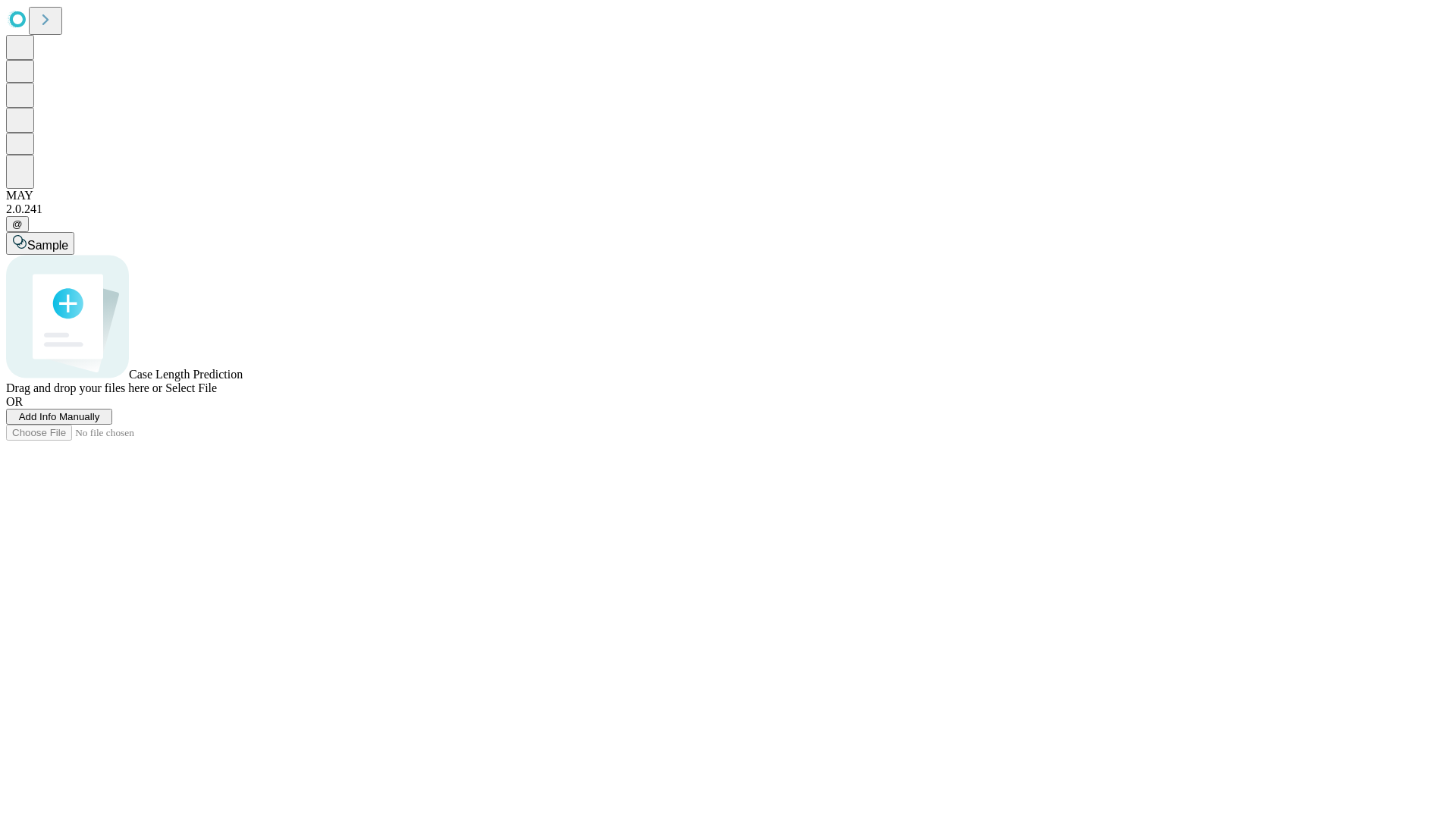
click at [100, 423] on span "Add Info Manually" at bounding box center [59, 417] width 81 height 12
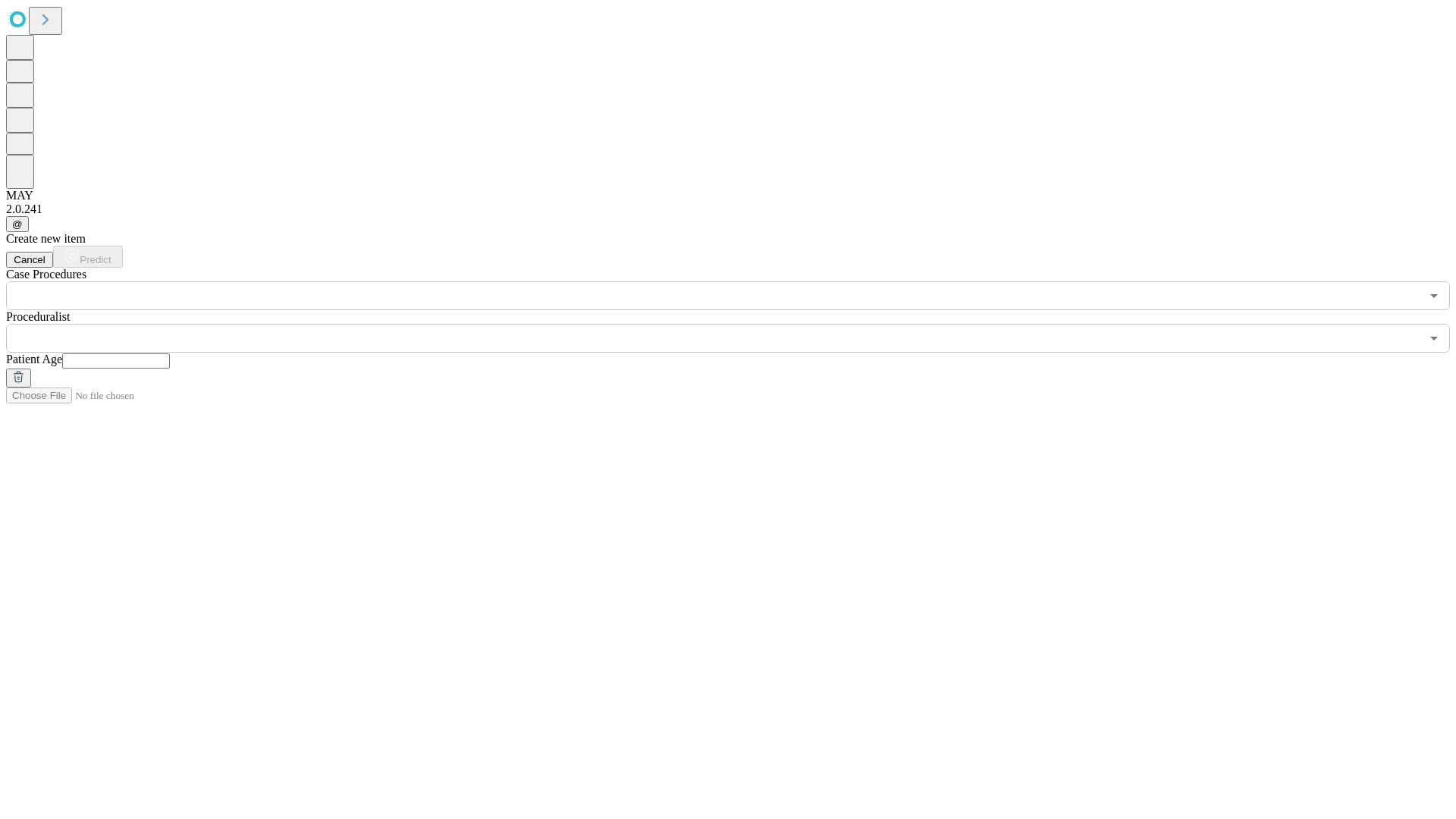
click at [170, 353] on input "text" at bounding box center [115, 361] width 108 height 15
type input "**"
click at [738, 324] on input "text" at bounding box center [713, 338] width 1414 height 29
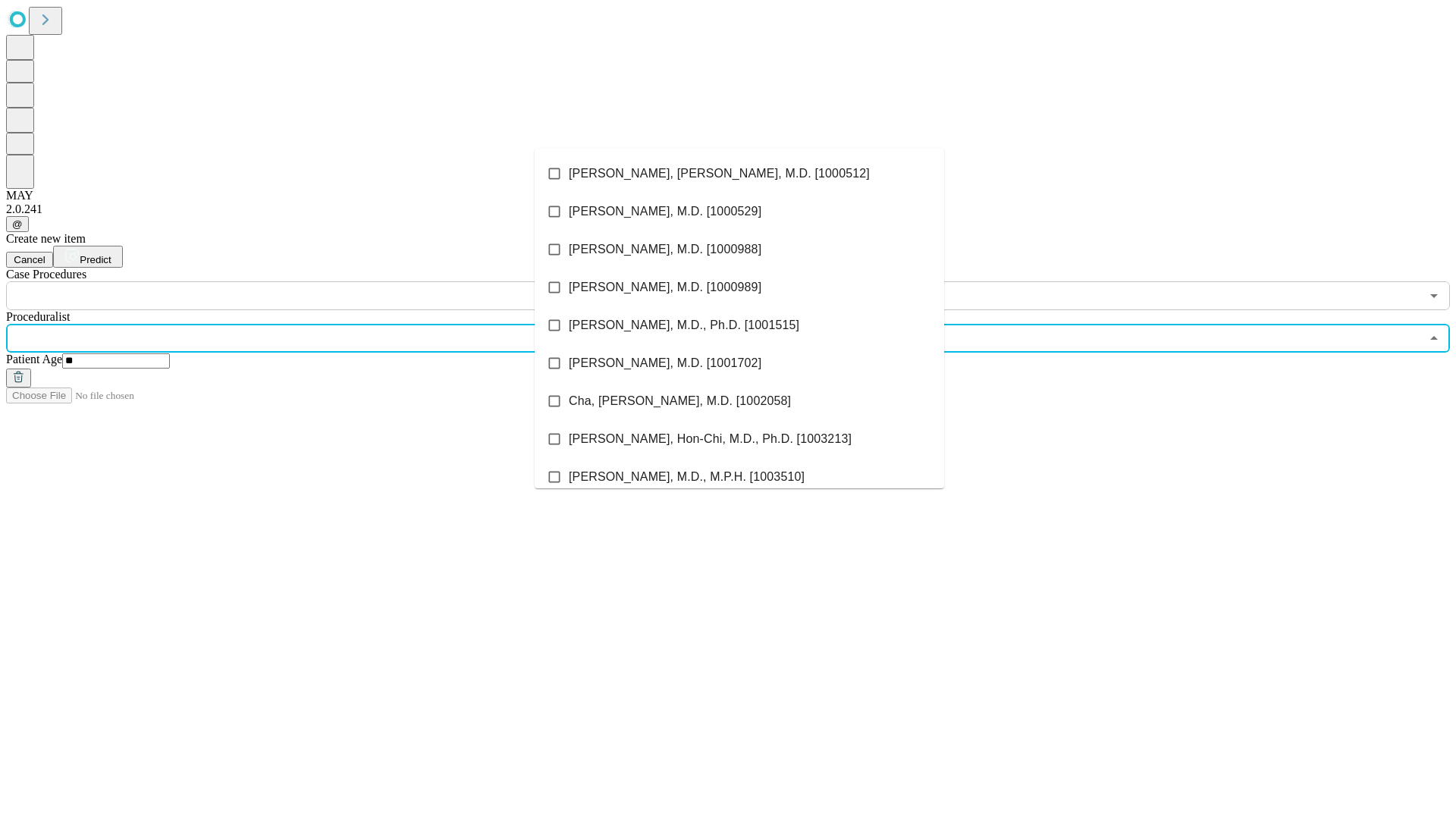
click at [739, 174] on li "[PERSON_NAME], [PERSON_NAME], M.D. [1000512]" at bounding box center [739, 174] width 410 height 38
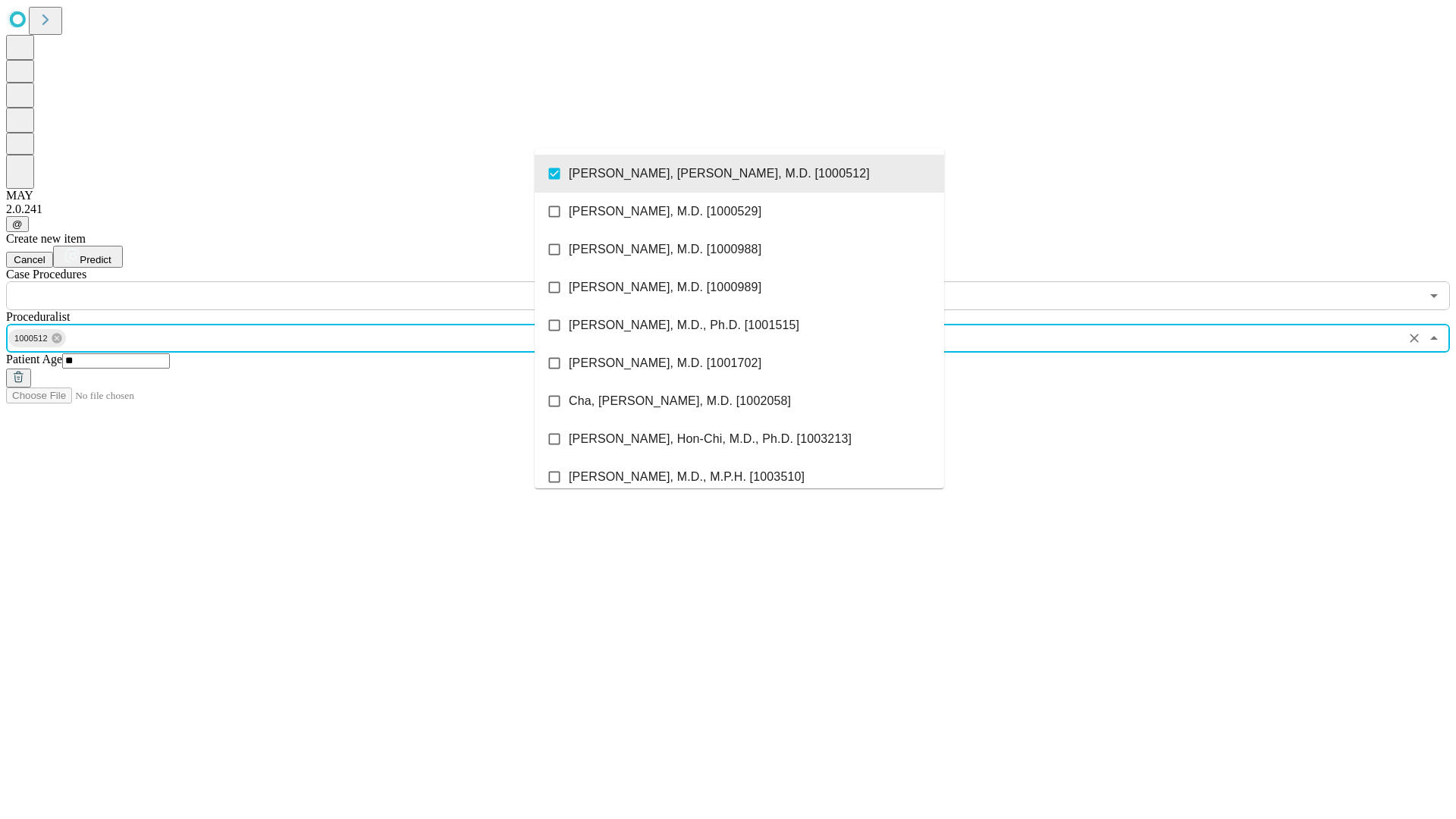
click at [319, 281] on input "text" at bounding box center [713, 295] width 1414 height 29
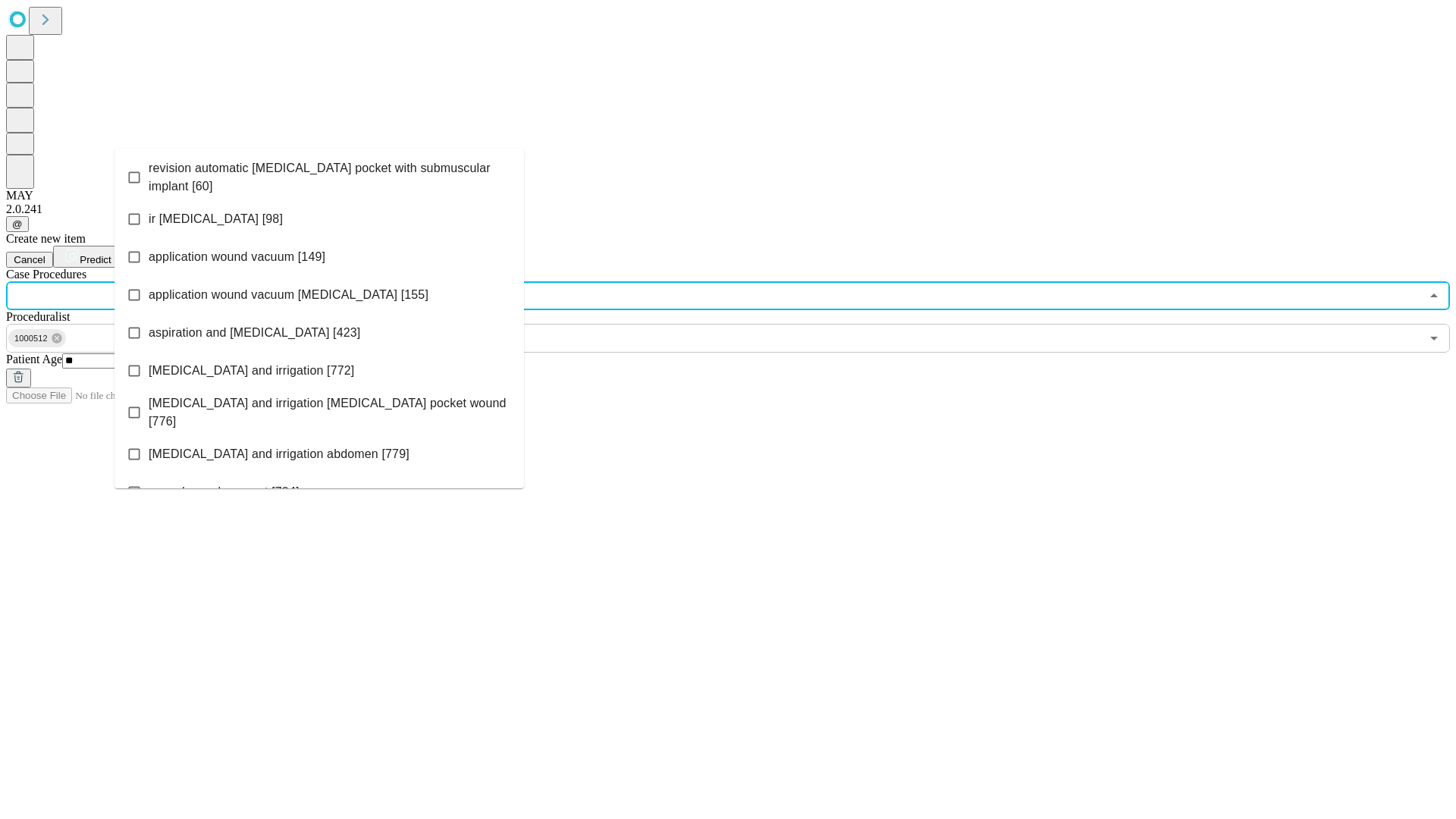
click at [319, 174] on span "revision automatic [MEDICAL_DATA] pocket with submuscular implant [60]" at bounding box center [330, 177] width 363 height 36
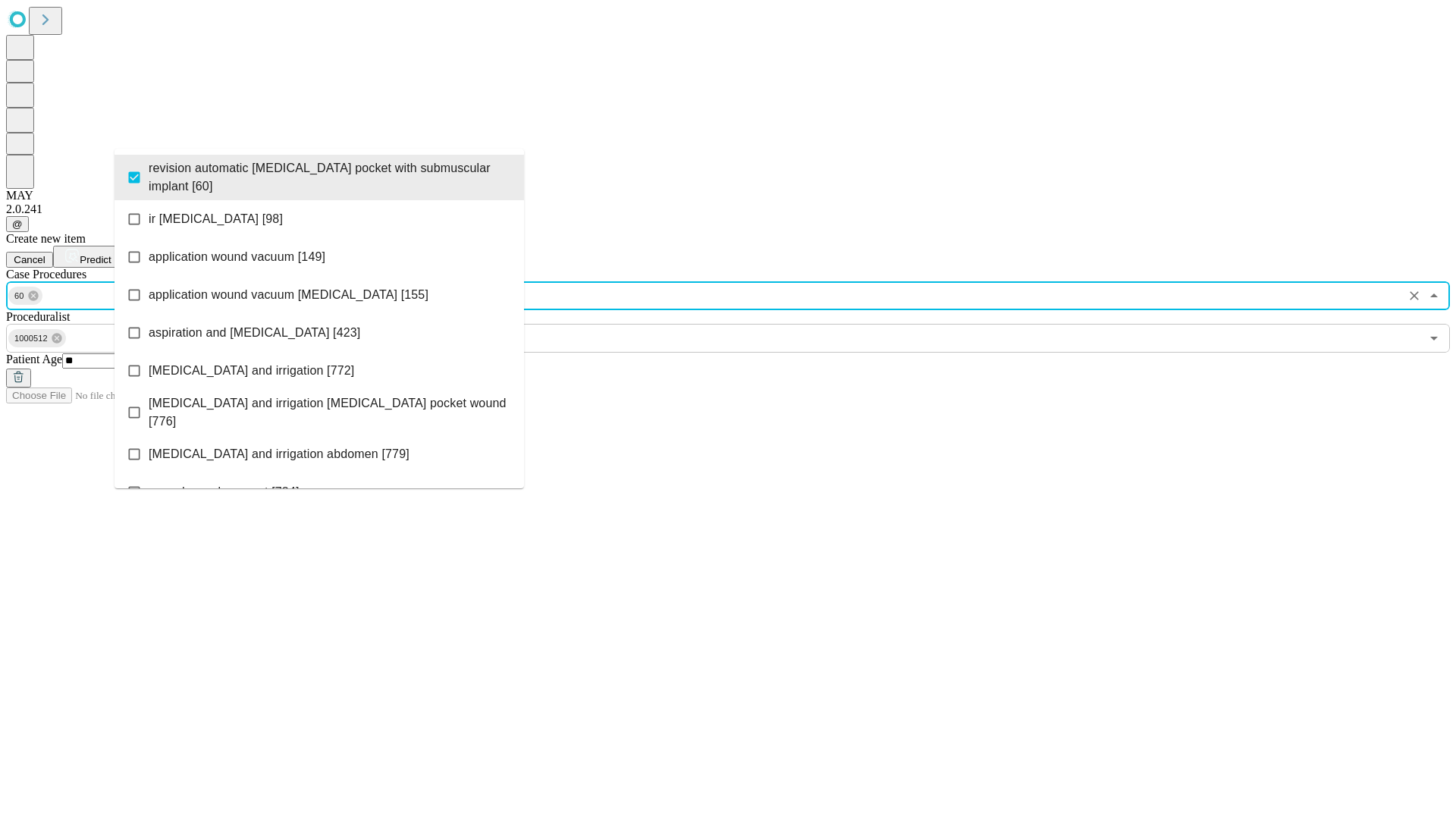
click at [110, 254] on span "Predict" at bounding box center [96, 260] width 31 height 12
